Goal: Information Seeking & Learning: Learn about a topic

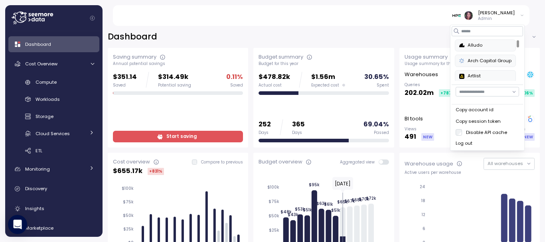
scroll to position [75, 0]
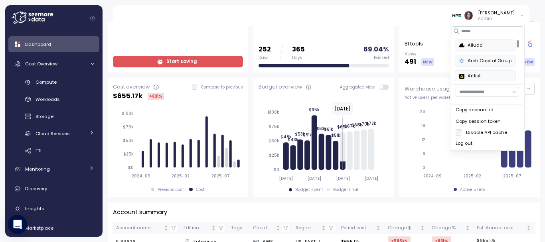
click at [469, 41] on button "Alludo" at bounding box center [485, 46] width 61 height 12
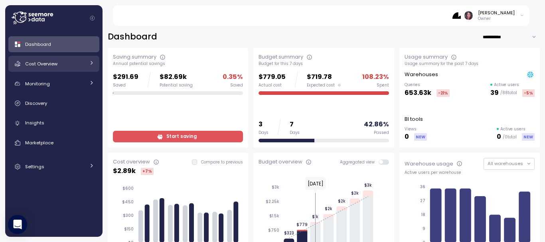
click at [53, 61] on span "Cost Overview" at bounding box center [41, 64] width 32 height 6
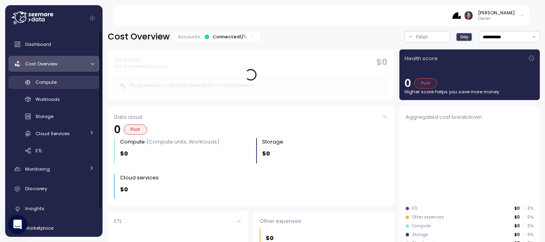
click at [49, 83] on span "Compute" at bounding box center [46, 82] width 21 height 6
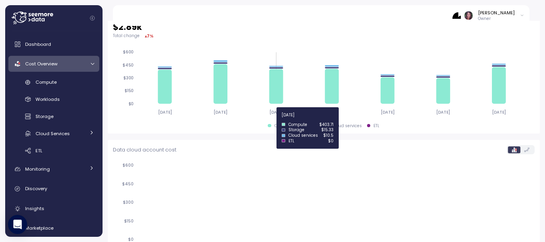
scroll to position [283, 0]
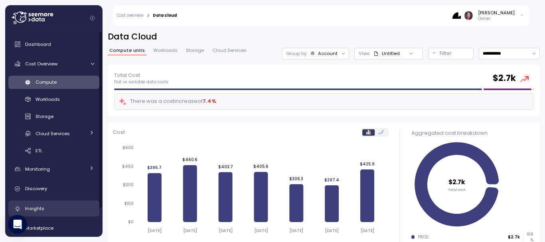
click at [69, 204] on link "Insights" at bounding box center [53, 209] width 91 height 16
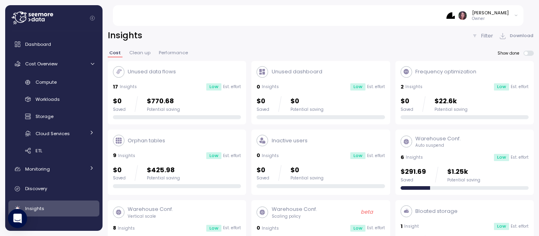
scroll to position [1, 0]
click at [431, 154] on div "Warehouse Conf. Auto suspend 6 Insights Low Est. effort $291.69 Saved $1.25k Po…" at bounding box center [465, 162] width 128 height 55
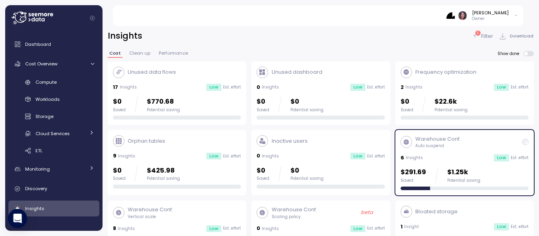
scroll to position [27, 0]
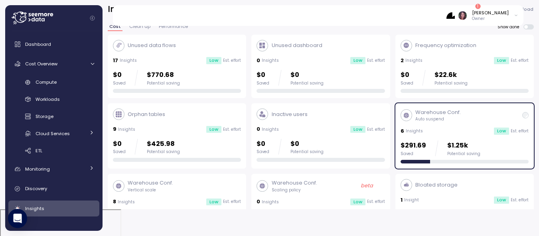
click at [477, 10] on div "Elvire Lukov Owner" at bounding box center [482, 16] width 72 height 12
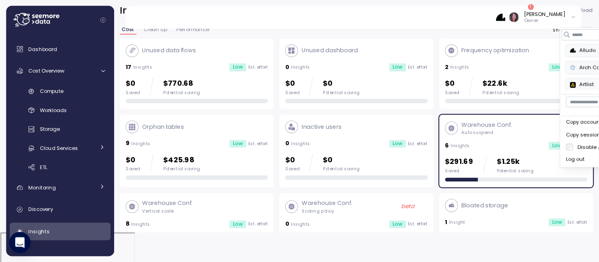
scroll to position [26, 0]
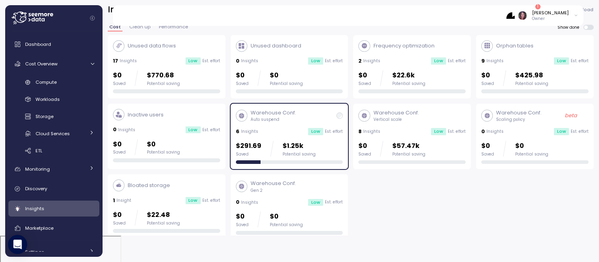
drag, startPoint x: 520, startPoint y: 2, endPoint x: 395, endPoint y: 184, distance: 220.1
click at [395, 184] on div "Unused data flows 17 Insights Low Est. effort $0 Saved $770.68 Potential saving…" at bounding box center [351, 137] width 486 height 205
click at [545, 27] on span at bounding box center [591, 27] width 6 height 5
click at [545, 27] on span at bounding box center [588, 27] width 10 height 5
click at [545, 30] on div "Cost Clean up Performance Show done" at bounding box center [351, 30] width 486 height 10
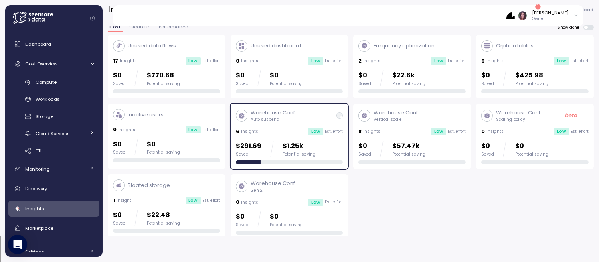
click at [545, 29] on span at bounding box center [591, 27] width 6 height 5
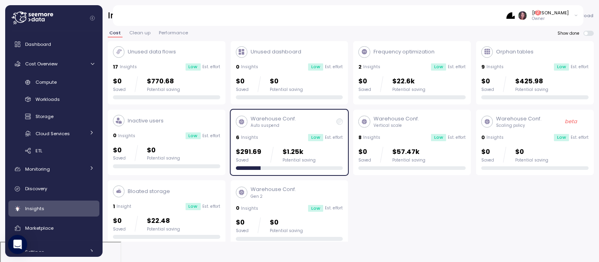
click at [305, 140] on div "6 Insights Low Est. effort" at bounding box center [289, 138] width 107 height 8
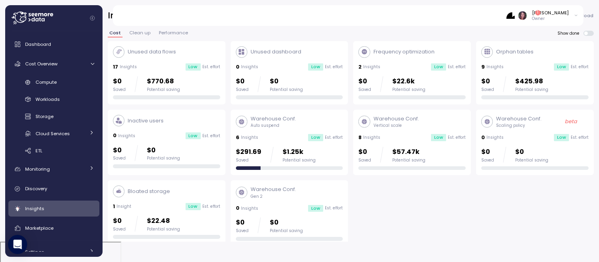
click at [305, 140] on div "6 Insights Low Est. effort" at bounding box center [289, 138] width 107 height 8
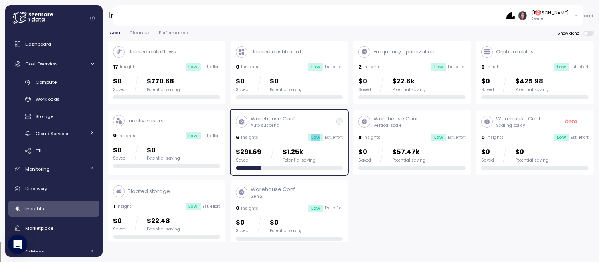
click at [305, 140] on div "6 Insights Low Est. effort" at bounding box center [289, 138] width 107 height 8
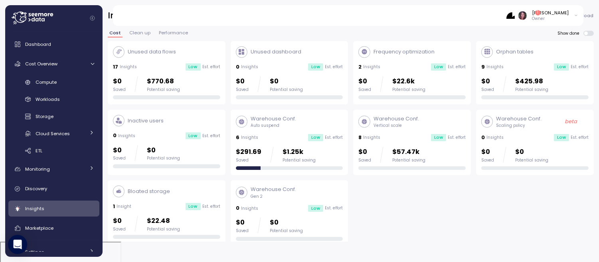
click at [280, 118] on p "Warehouse Conf." at bounding box center [273, 119] width 45 height 8
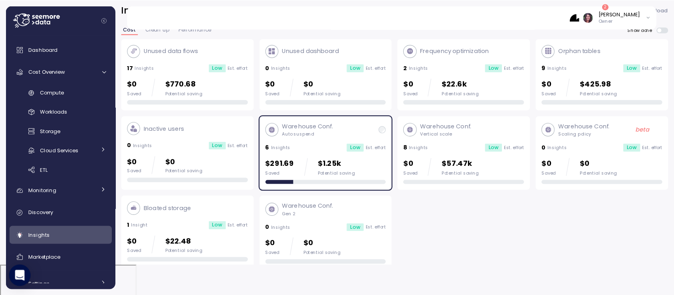
scroll to position [27, 0]
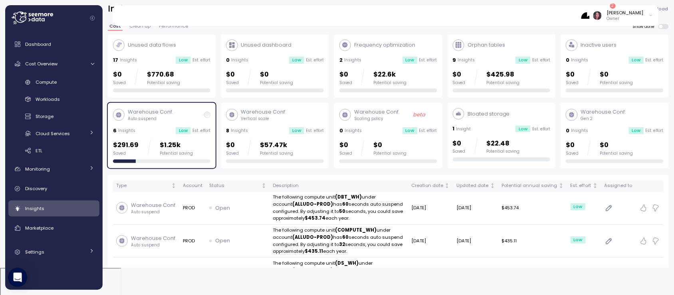
drag, startPoint x: 482, startPoint y: 6, endPoint x: 388, endPoint y: 15, distance: 93.8
click at [388, 15] on div "Elvire Lukov Owner" at bounding box center [390, 15] width 536 height 21
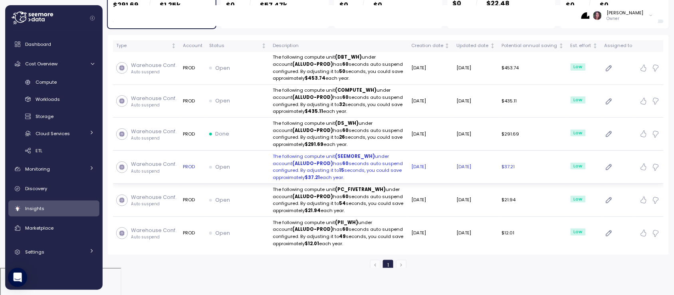
scroll to position [0, 0]
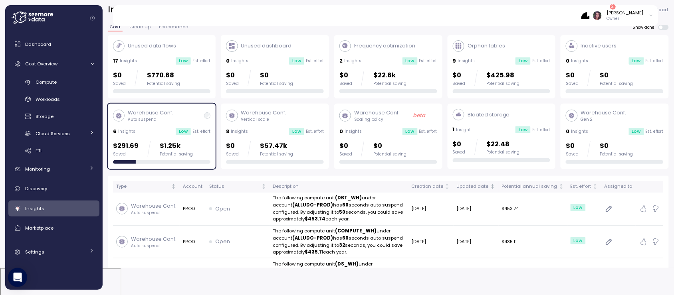
click at [545, 13] on div "[PERSON_NAME]" at bounding box center [625, 13] width 37 height 6
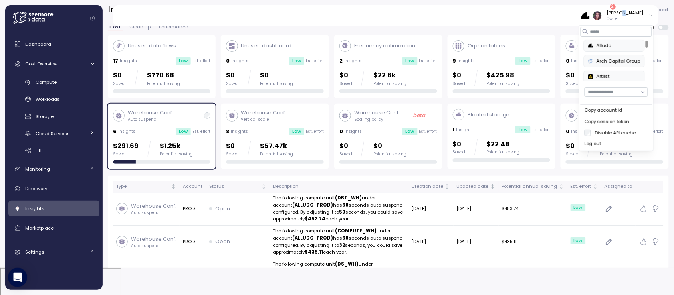
click at [545, 13] on div "[PERSON_NAME]" at bounding box center [625, 13] width 37 height 6
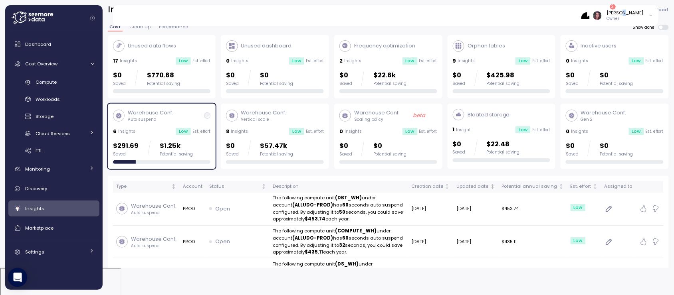
click at [545, 13] on div "[PERSON_NAME]" at bounding box center [625, 13] width 37 height 6
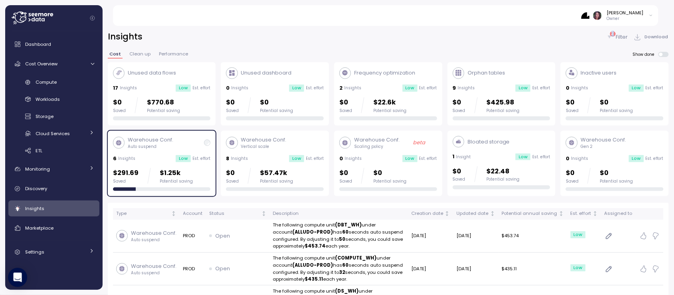
click at [545, 33] on div "2 Filter" at bounding box center [617, 37] width 22 height 8
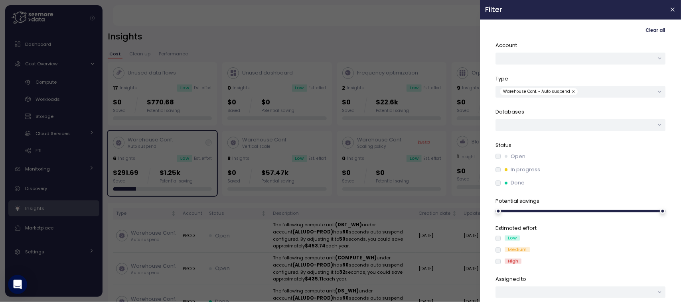
click at [498, 150] on div "Status Open In progress Done" at bounding box center [581, 165] width 170 height 46
click at [500, 160] on div "Open" at bounding box center [581, 157] width 170 height 8
click at [545, 91] on button "button" at bounding box center [574, 91] width 8 height 7
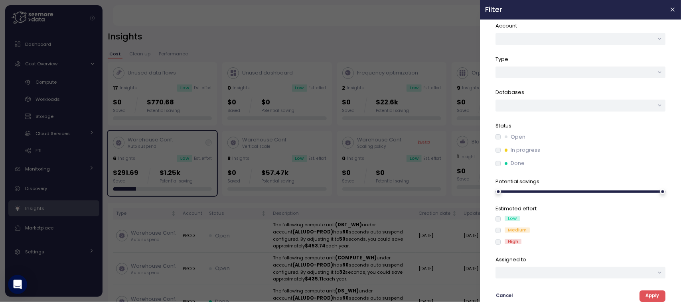
click at [545, 242] on span "Apply" at bounding box center [653, 296] width 14 height 11
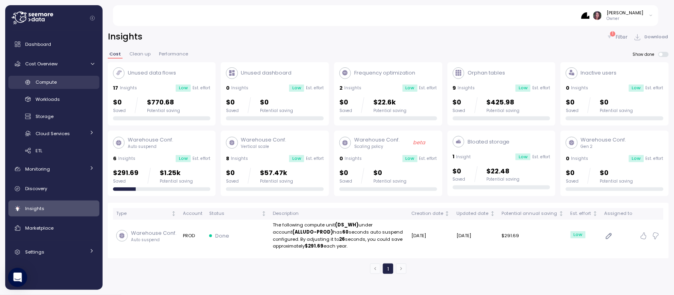
click at [53, 83] on span "Compute" at bounding box center [46, 82] width 21 height 6
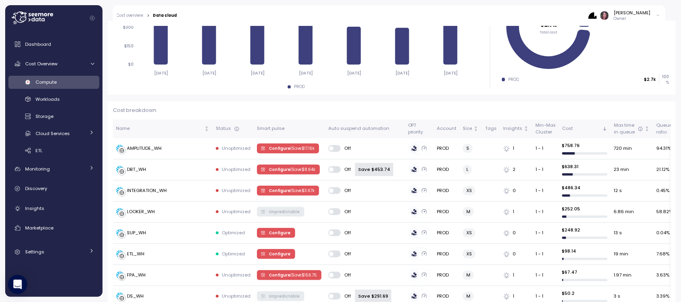
scroll to position [176, 0]
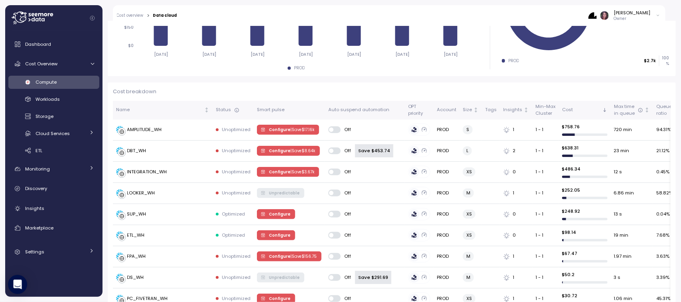
click at [282, 55] on icon "2025-09-02 2025-09-03 2025-09-04 2025-09-05 2025-09-06 2025-09-07 2025-09-08 $0…" at bounding box center [294, 13] width 362 height 98
click at [41, 171] on span "Monitoring" at bounding box center [37, 169] width 25 height 6
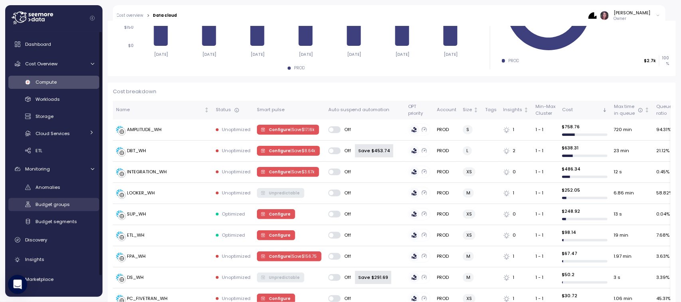
click at [54, 202] on span "Budget groups" at bounding box center [53, 205] width 34 height 6
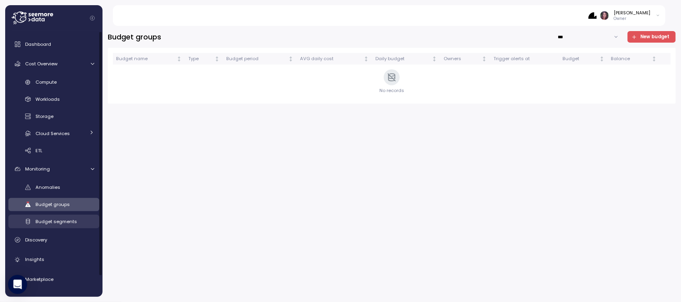
click at [71, 219] on span "Budget segments" at bounding box center [56, 222] width 41 height 6
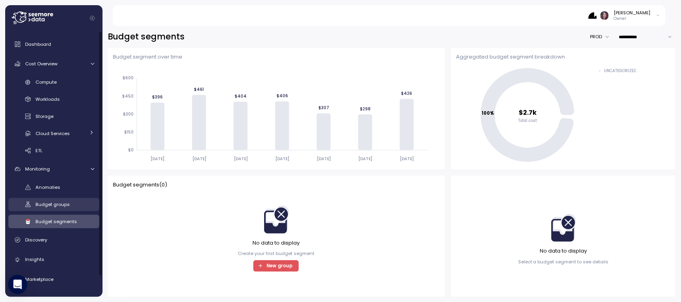
click at [60, 205] on span "Budget groups" at bounding box center [53, 205] width 34 height 6
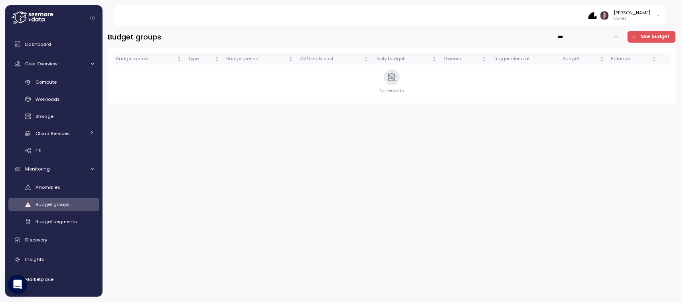
click at [545, 39] on span "New budget" at bounding box center [654, 37] width 29 height 11
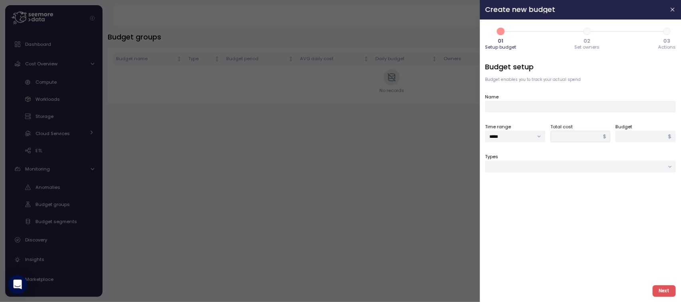
click at [545, 12] on header "Create new budget" at bounding box center [580, 10] width 201 height 20
click at [545, 8] on icon "button" at bounding box center [673, 9] width 6 height 6
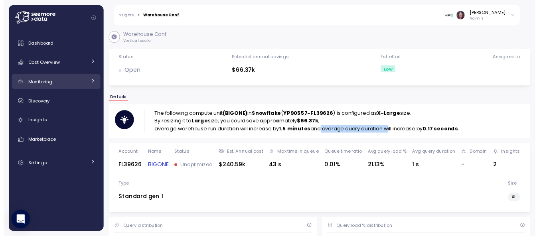
scroll to position [8, 0]
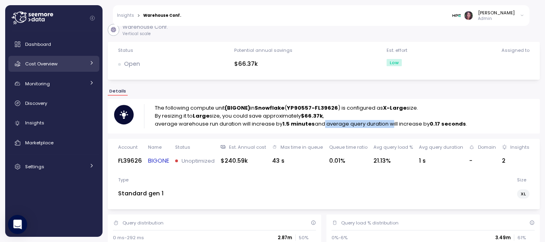
click at [57, 61] on span "Cost Overview" at bounding box center [41, 64] width 32 height 6
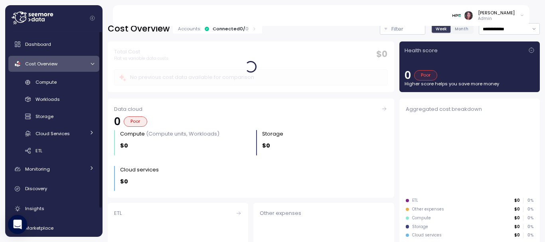
click at [52, 74] on div "Dashboard Cost Overview Compute Workloads Storage Cloud Services Clustering col…" at bounding box center [53, 148] width 91 height 224
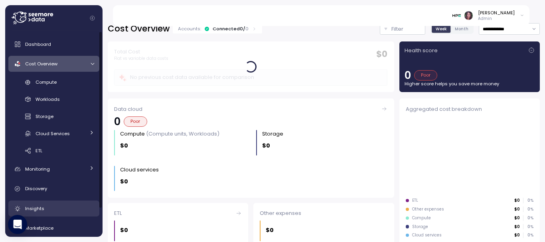
click at [36, 207] on span "Insights" at bounding box center [34, 208] width 19 height 6
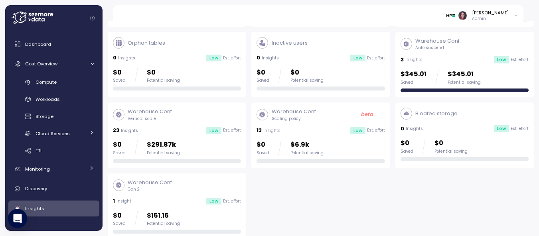
scroll to position [99, 0]
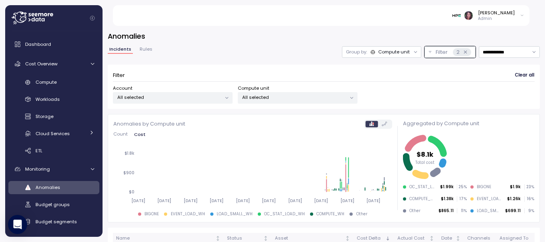
click at [44, 67] on div at bounding box center [272, 121] width 545 height 242
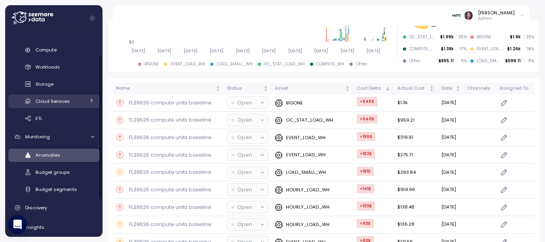
click at [53, 99] on span "Cloud Services" at bounding box center [53, 101] width 34 height 6
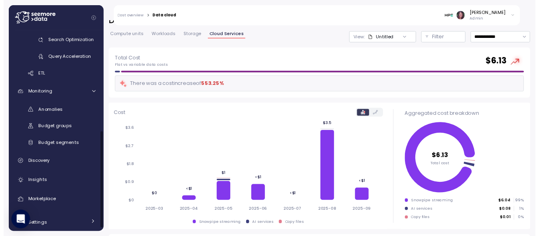
scroll to position [204, 0]
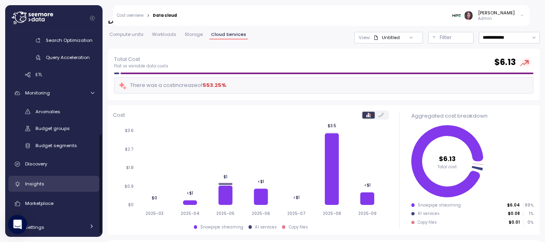
click at [37, 182] on span "Insights" at bounding box center [34, 184] width 19 height 6
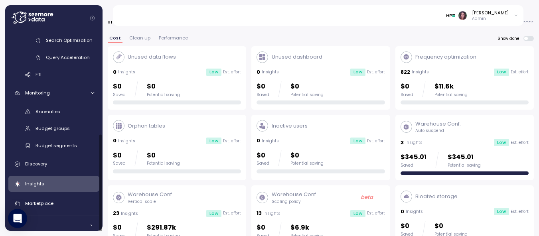
click at [32, 188] on div "Insights" at bounding box center [59, 184] width 69 height 8
click at [137, 40] on span "Clean up" at bounding box center [139, 38] width 21 height 4
click at [134, 36] on span "Clean up" at bounding box center [138, 38] width 21 height 4
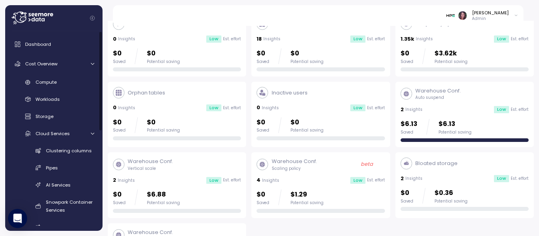
click at [102, 42] on div at bounding box center [100, 81] width 2 height 99
